Goal: Task Accomplishment & Management: Use online tool/utility

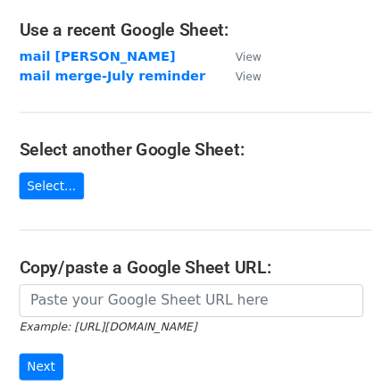
scroll to position [116, 0]
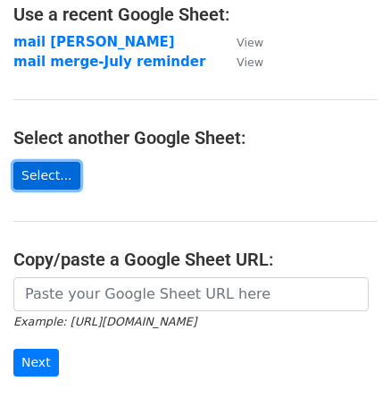
click at [50, 177] on link "Select..." at bounding box center [46, 176] width 67 height 28
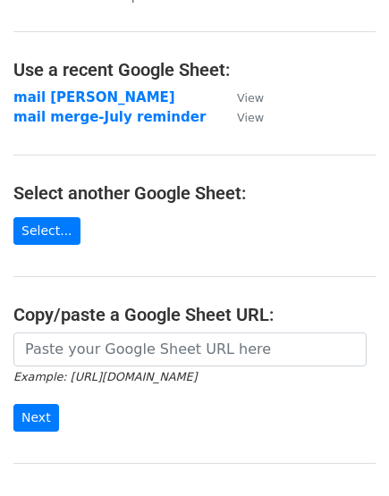
scroll to position [47, 0]
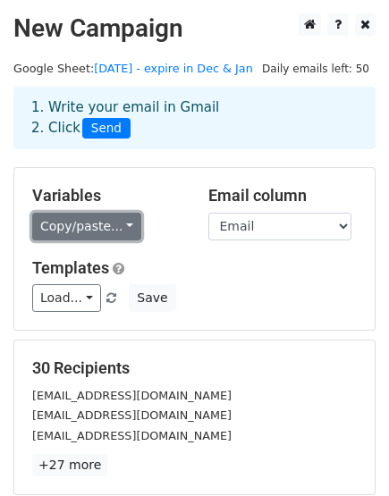
click at [103, 218] on link "Copy/paste..." at bounding box center [86, 227] width 109 height 28
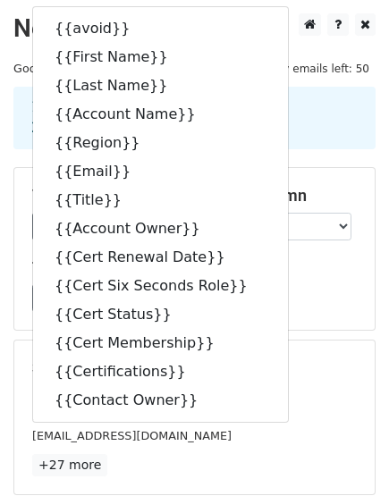
click at [349, 328] on div "Variables Copy/paste... {{avoid}} {{First Name}} {{Last Name}} {{Account Name}}…" at bounding box center [194, 249] width 360 height 162
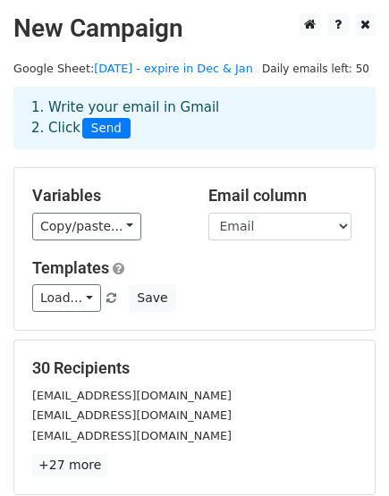
scroll to position [265, 0]
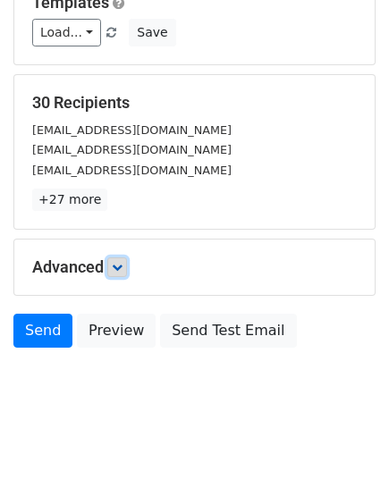
click at [117, 257] on link at bounding box center [117, 267] width 20 height 20
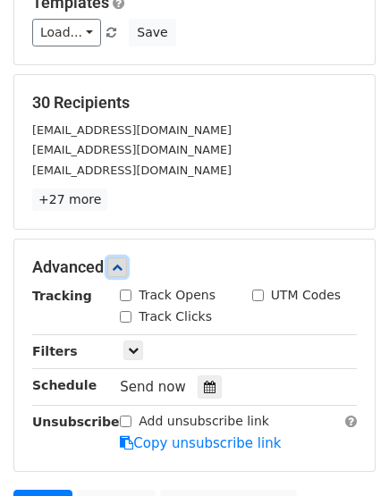
click at [117, 257] on link at bounding box center [117, 267] width 20 height 20
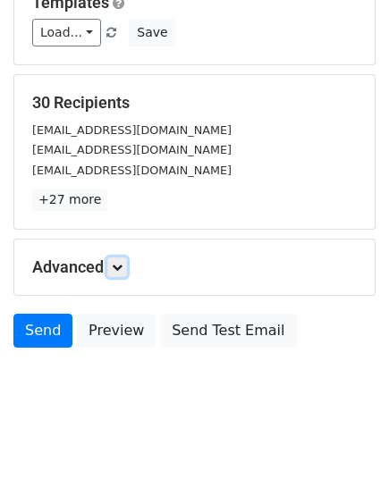
scroll to position [0, 0]
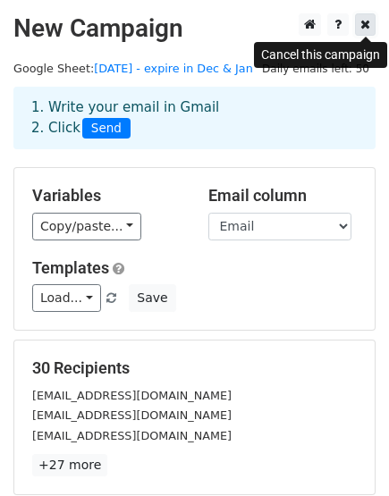
click at [364, 26] on icon at bounding box center [365, 24] width 10 height 13
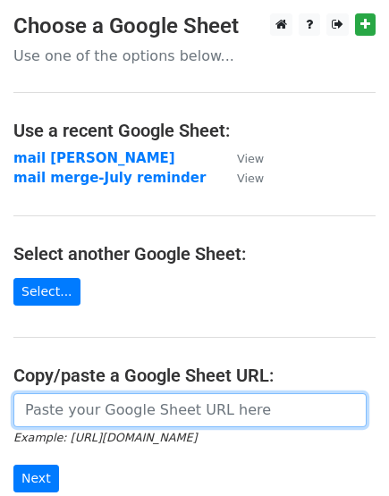
click at [87, 399] on input "url" at bounding box center [189, 410] width 353 height 34
paste input "https://docs.google.com/spreadsheets/d/1CpLjYPOpM_5RifzJTECvEyUH1UomgIdV8hesX9a…"
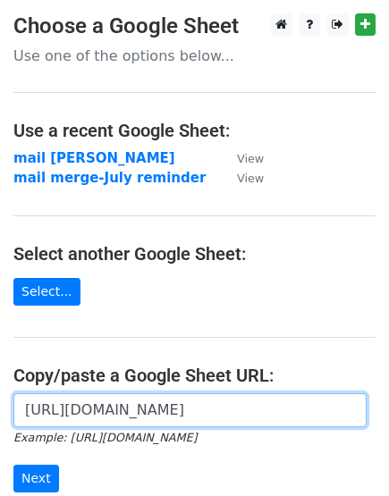
scroll to position [0, 511]
type input "https://docs.google.com/spreadsheets/d/1CpLjYPOpM_5RifzJTECvEyUH1UomgIdV8hesX9a…"
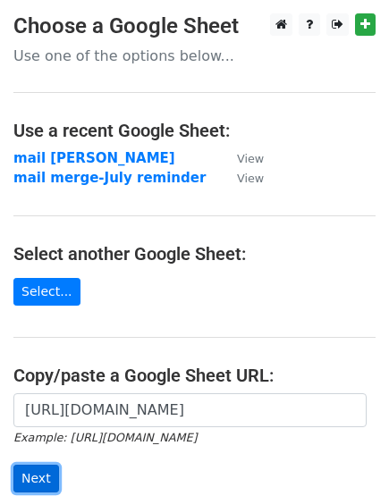
scroll to position [0, 0]
click at [46, 471] on input "Next" at bounding box center [36, 479] width 46 height 28
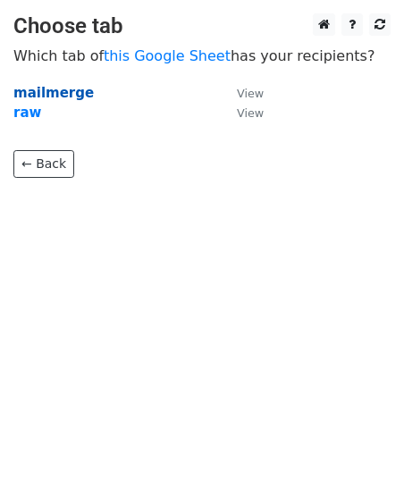
click at [54, 92] on strong "mailmerge" at bounding box center [53, 93] width 80 height 16
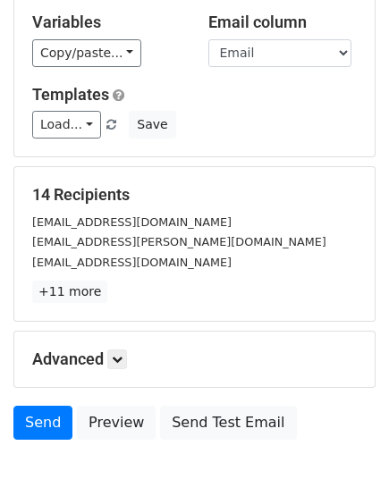
scroll to position [179, 0]
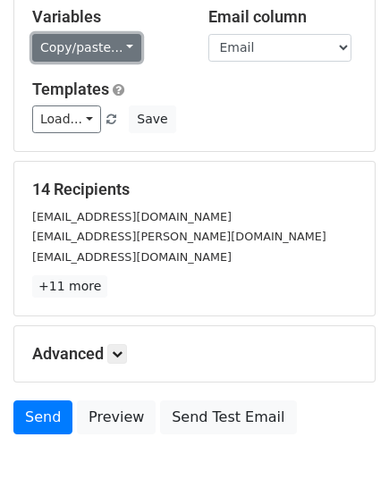
click at [84, 47] on link "Copy/paste..." at bounding box center [86, 48] width 109 height 28
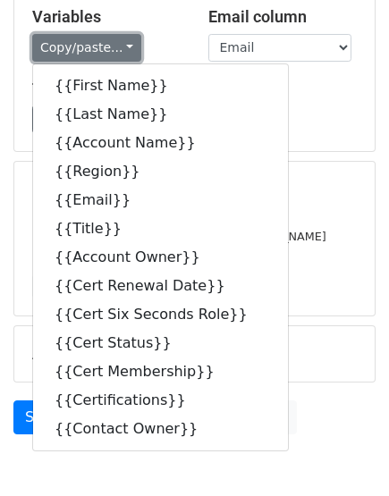
click at [84, 47] on link "Copy/paste..." at bounding box center [86, 48] width 109 height 28
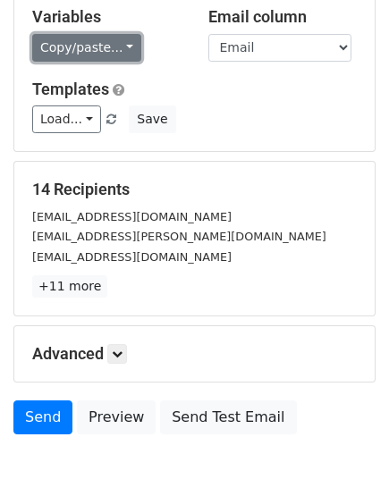
click at [90, 45] on link "Copy/paste..." at bounding box center [86, 48] width 109 height 28
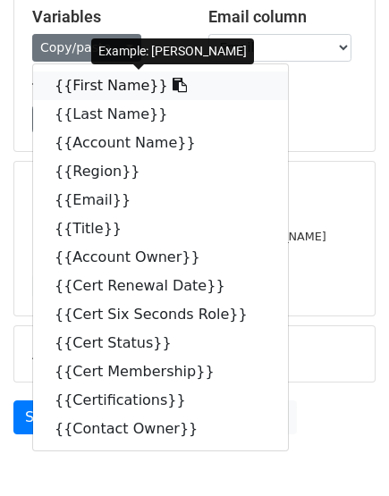
click at [172, 83] on icon at bounding box center [179, 85] width 14 height 14
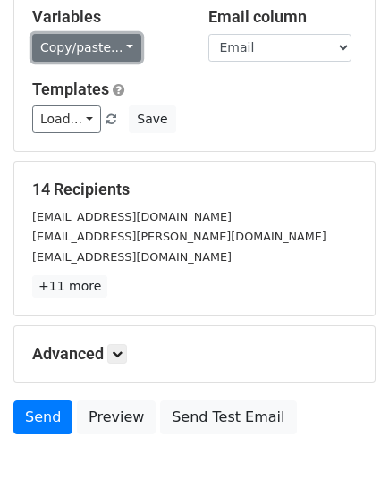
click at [73, 46] on link "Copy/paste..." at bounding box center [86, 48] width 109 height 28
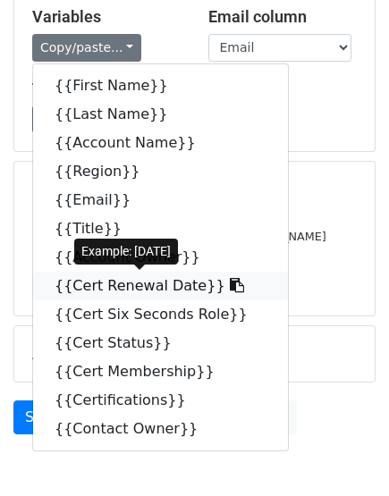
click at [230, 283] on icon at bounding box center [237, 285] width 14 height 14
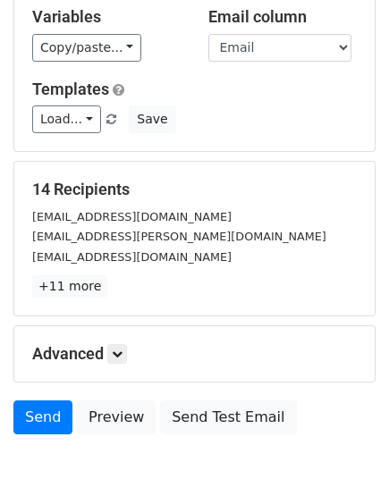
scroll to position [265, 0]
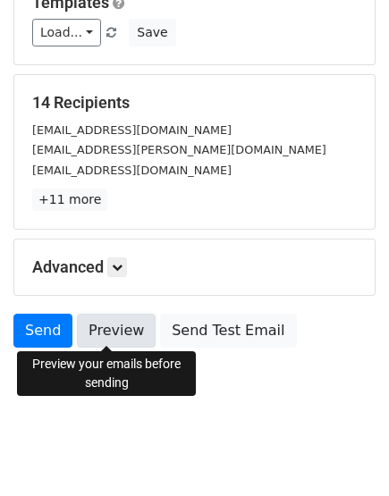
click at [107, 324] on link "Preview" at bounding box center [116, 331] width 79 height 34
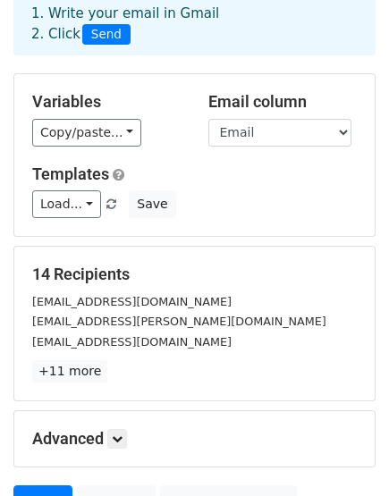
scroll to position [87, 0]
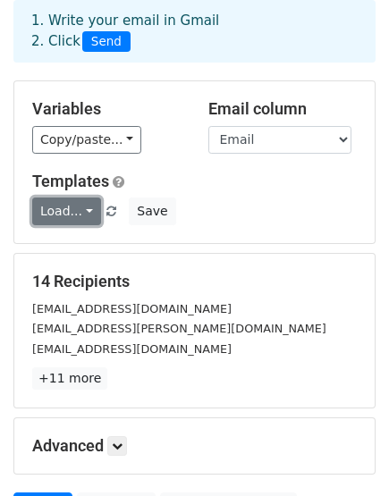
click at [80, 205] on link "Load..." at bounding box center [66, 211] width 69 height 28
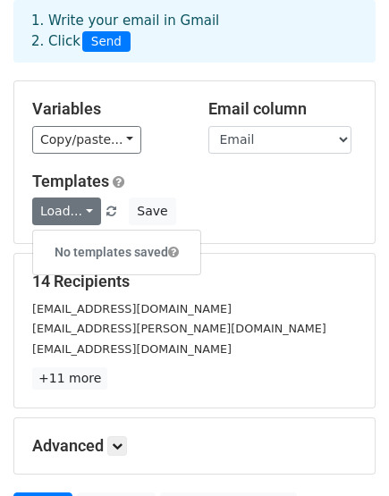
click at [191, 216] on div "Load... No templates saved Save" at bounding box center [194, 211] width 351 height 28
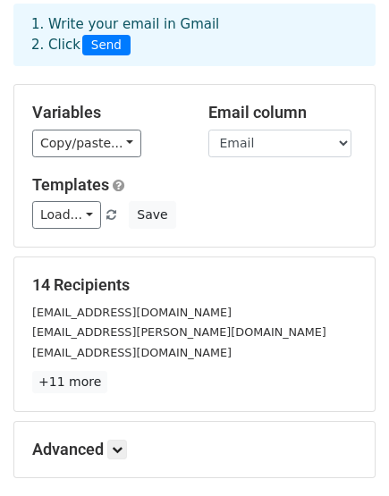
scroll to position [0, 0]
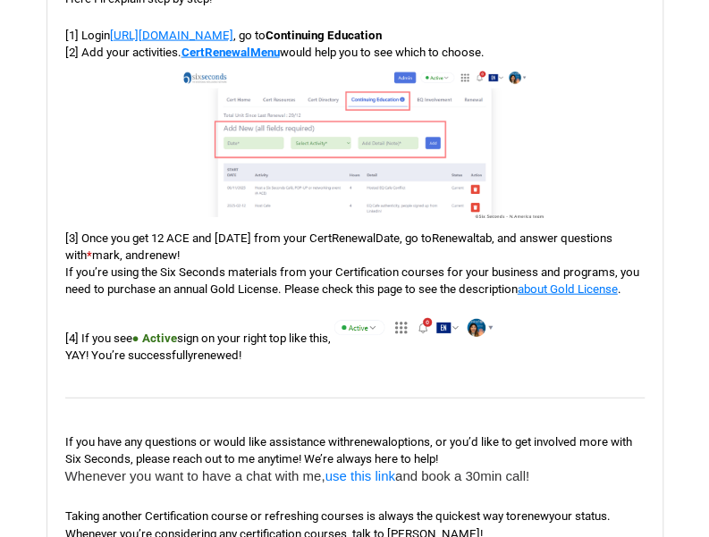
scroll to position [1140, 0]
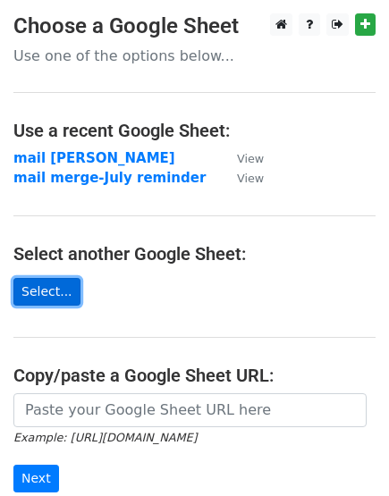
click at [56, 290] on link "Select..." at bounding box center [46, 292] width 67 height 28
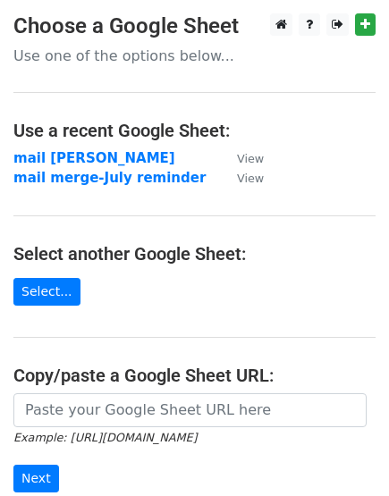
click at [122, 431] on small "Example: https://docs.google.com/spreadsheets/d/abc/edit" at bounding box center [104, 437] width 183 height 13
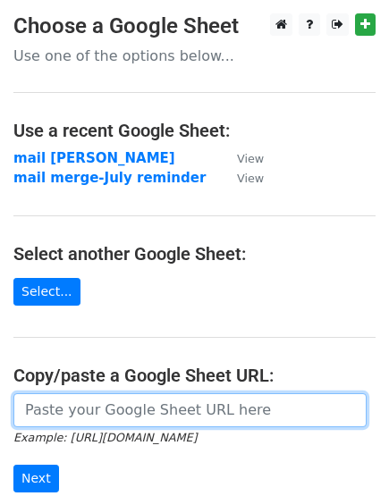
click at [91, 397] on input "url" at bounding box center [189, 410] width 353 height 34
paste input "https://docs.google.com/spreadsheets/d/1CpLjYPOpM_5RifzJTECvEyUH1UomgIdV8hesX9a…"
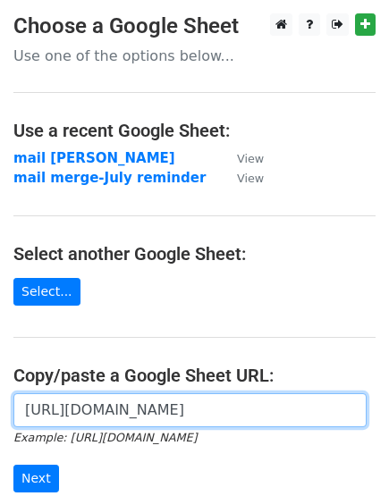
scroll to position [0, 388]
type input "https://docs.google.com/spreadsheets/d/1CpLjYPOpM_5RifzJTECvEyUH1UomgIdV8hesX9a…"
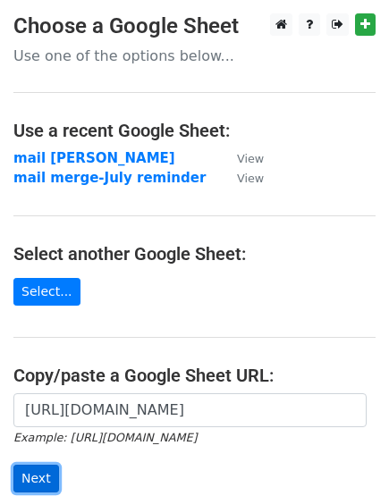
scroll to position [0, 0]
click at [38, 478] on input "Next" at bounding box center [36, 479] width 46 height 28
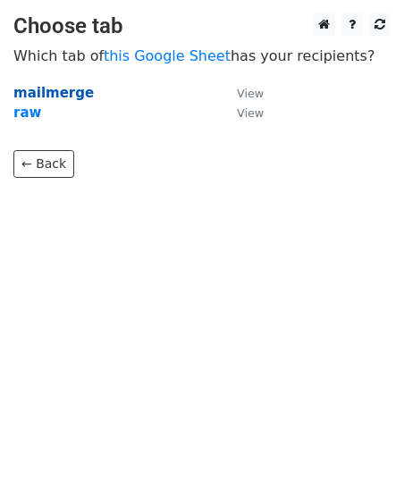
click at [55, 92] on strong "mailmerge" at bounding box center [53, 93] width 80 height 16
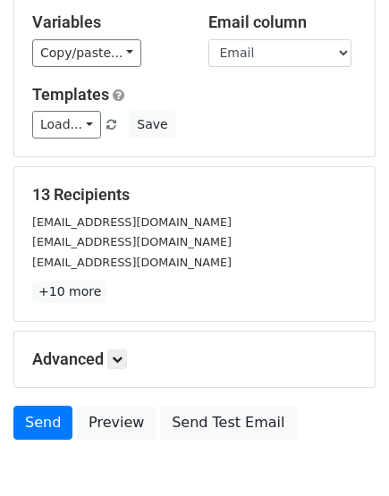
scroll to position [174, 0]
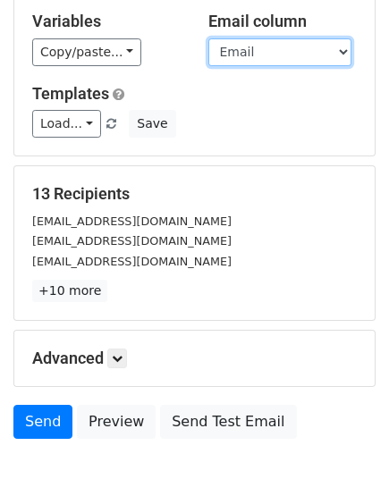
click at [278, 55] on select "First Name Last Name Account Name Region Email Title Account Owner Cert Renewal…" at bounding box center [279, 52] width 143 height 28
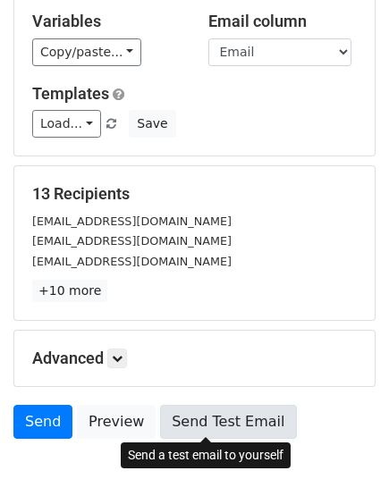
click at [216, 428] on link "Send Test Email" at bounding box center [228, 422] width 136 height 34
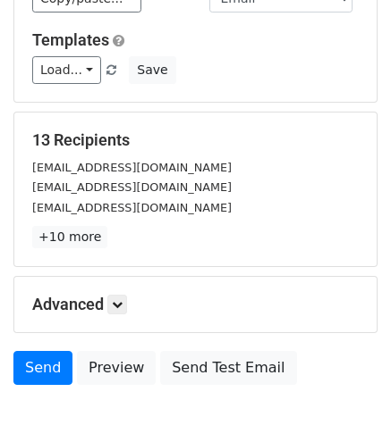
scroll to position [221, 0]
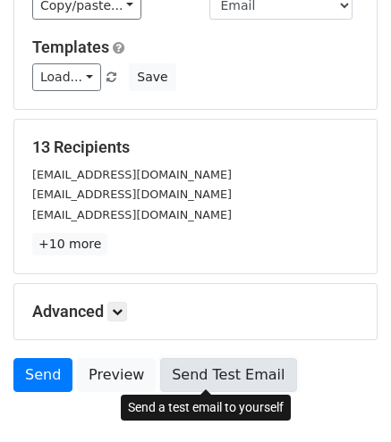
click at [214, 366] on link "Send Test Email" at bounding box center [228, 375] width 136 height 34
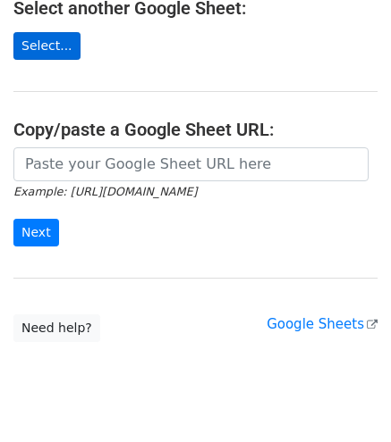
scroll to position [247, 0]
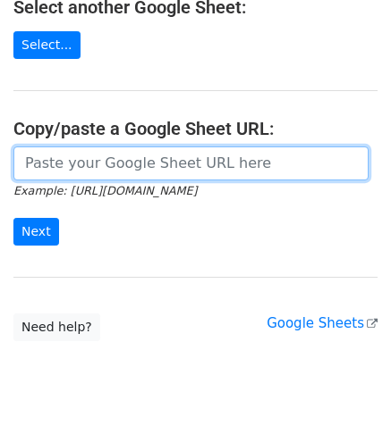
click at [242, 159] on input "url" at bounding box center [190, 164] width 355 height 34
paste input "[URL][DOMAIN_NAME]"
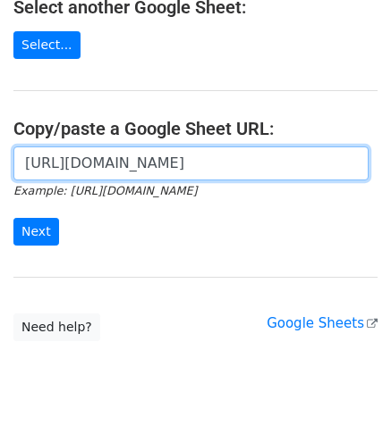
scroll to position [0, 511]
type input "[URL][DOMAIN_NAME]"
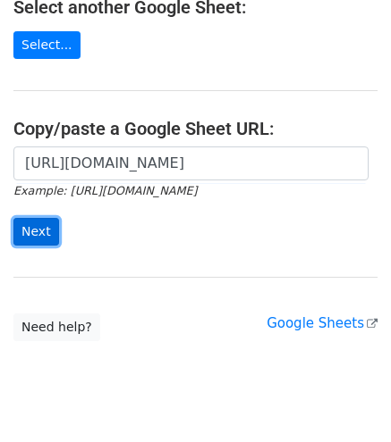
scroll to position [0, 0]
click at [43, 218] on input "Next" at bounding box center [36, 232] width 46 height 28
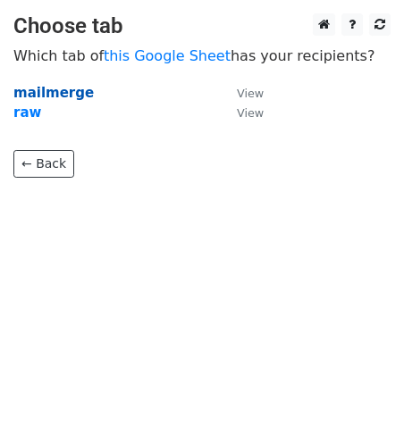
click at [71, 92] on strong "mailmerge" at bounding box center [53, 93] width 80 height 16
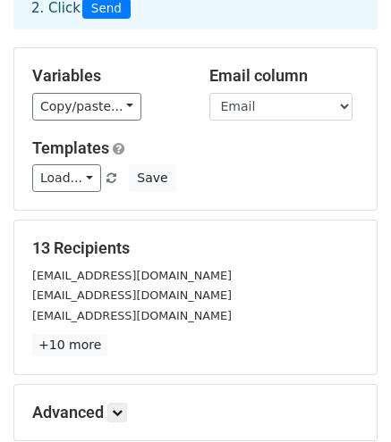
scroll to position [129, 0]
